Goal: Go to known website: Access a specific website the user already knows

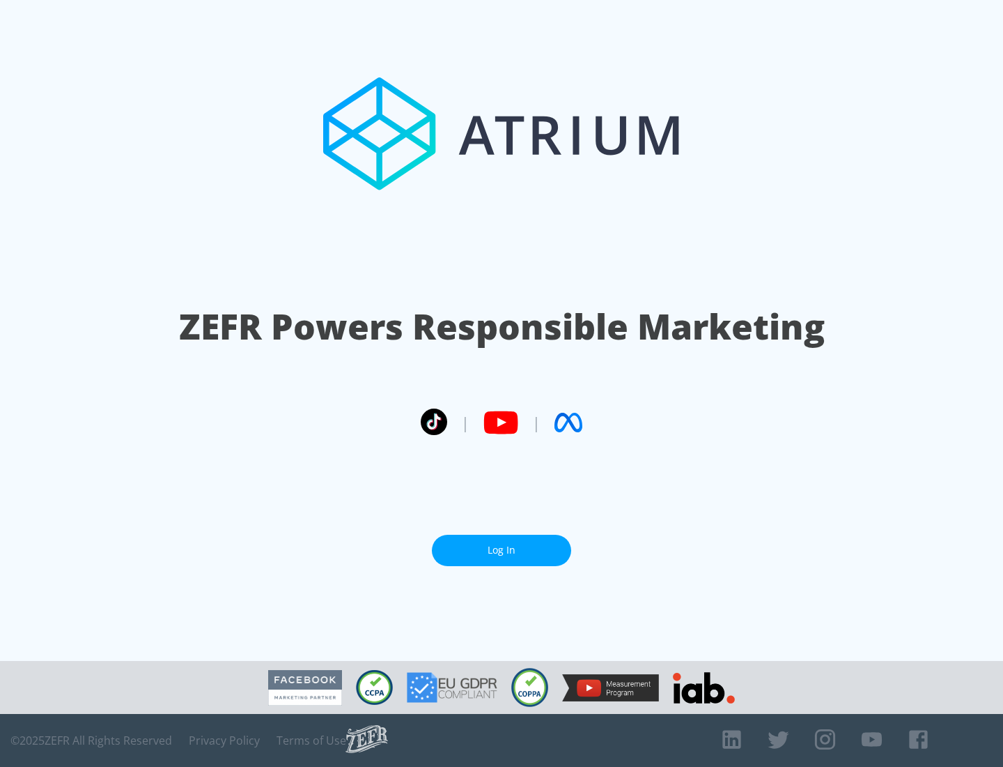
click at [502, 550] on link "Log In" at bounding box center [501, 549] width 139 height 31
